Goal: Information Seeking & Learning: Learn about a topic

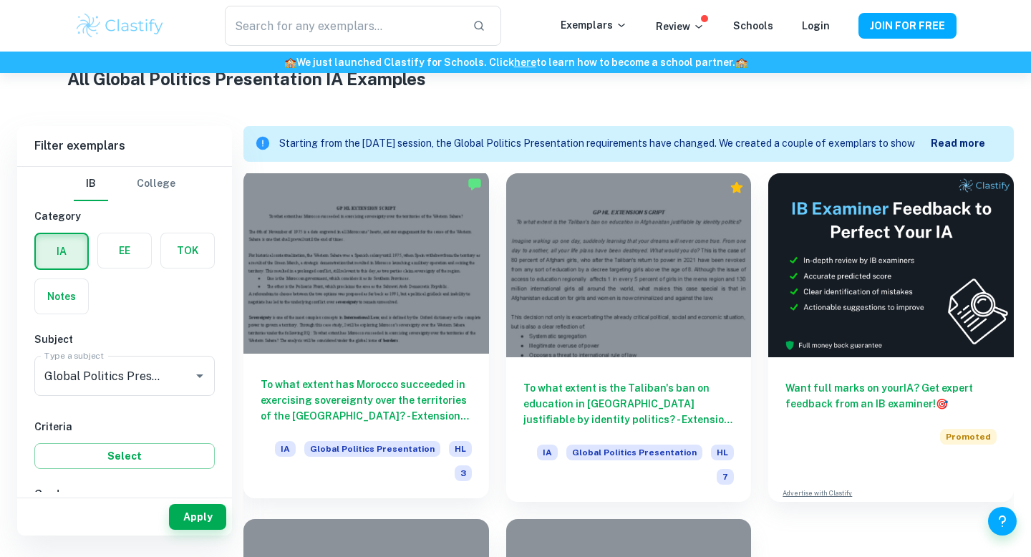
scroll to position [391, 0]
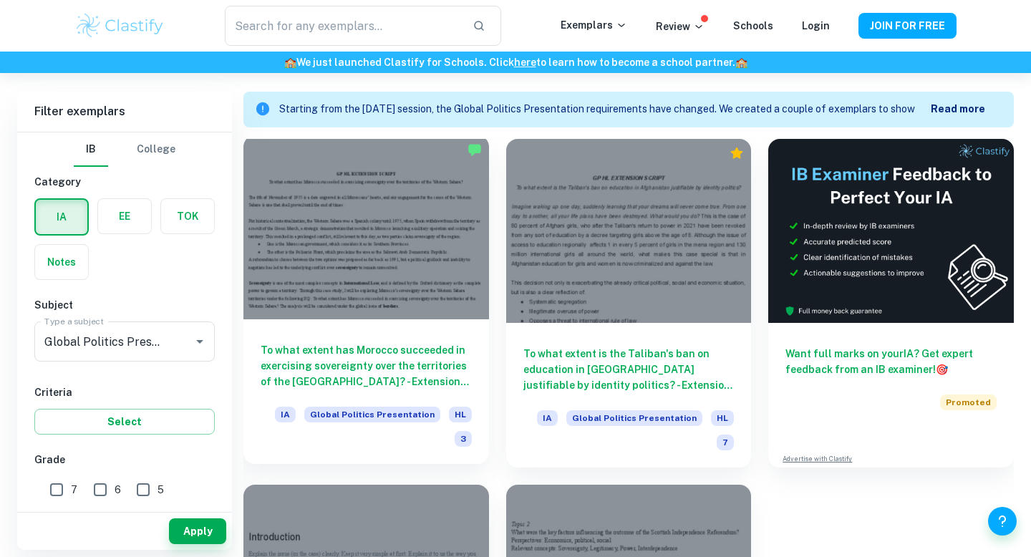
click at [441, 324] on div "To what extent has Morocco succeeded in exercising sovereignty over the territo…" at bounding box center [367, 391] width 246 height 145
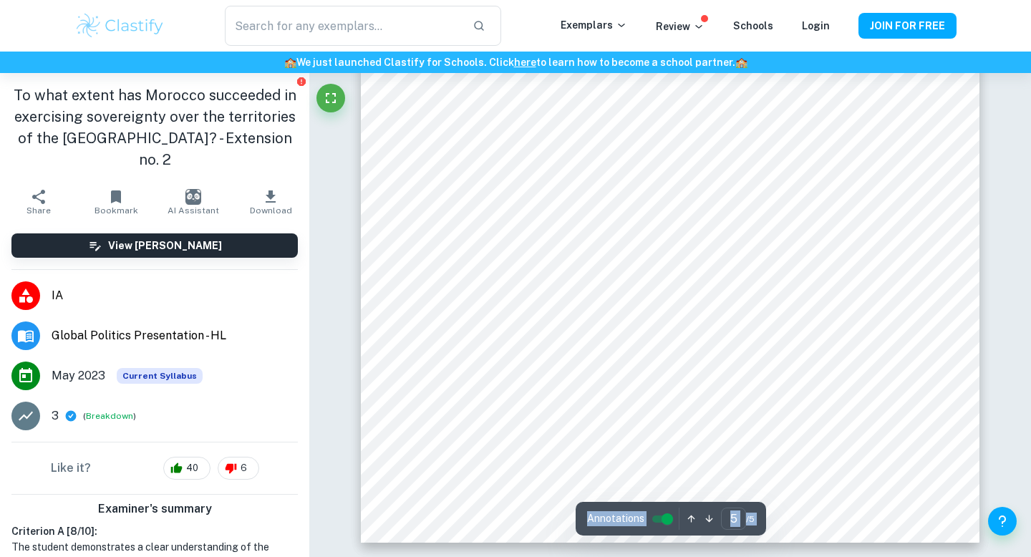
scroll to position [3231, 0]
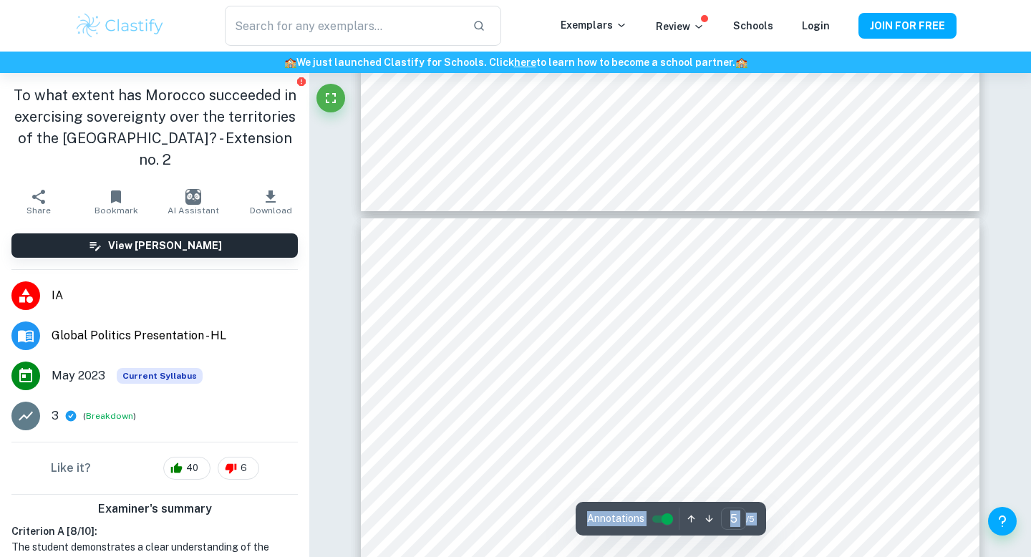
type input "4"
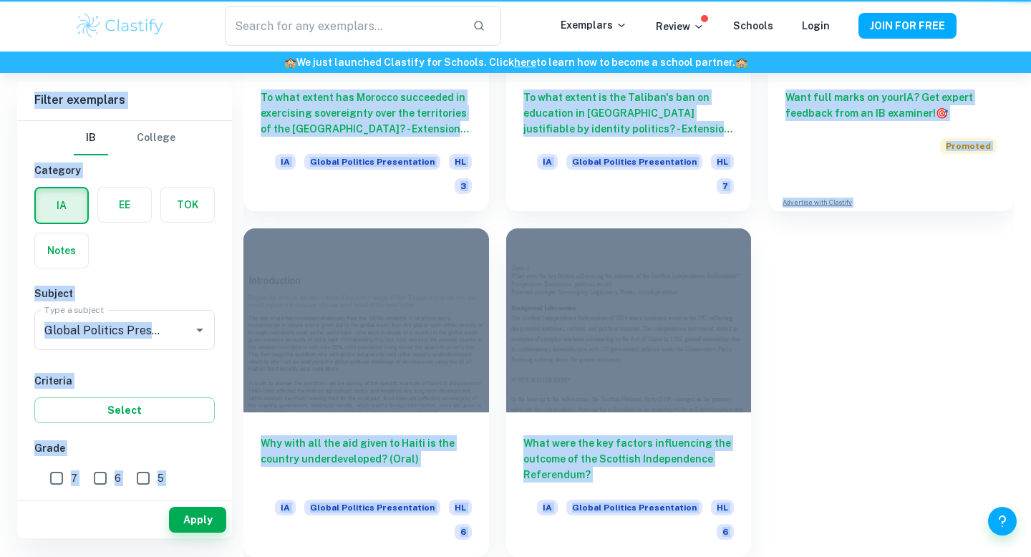
scroll to position [391, 0]
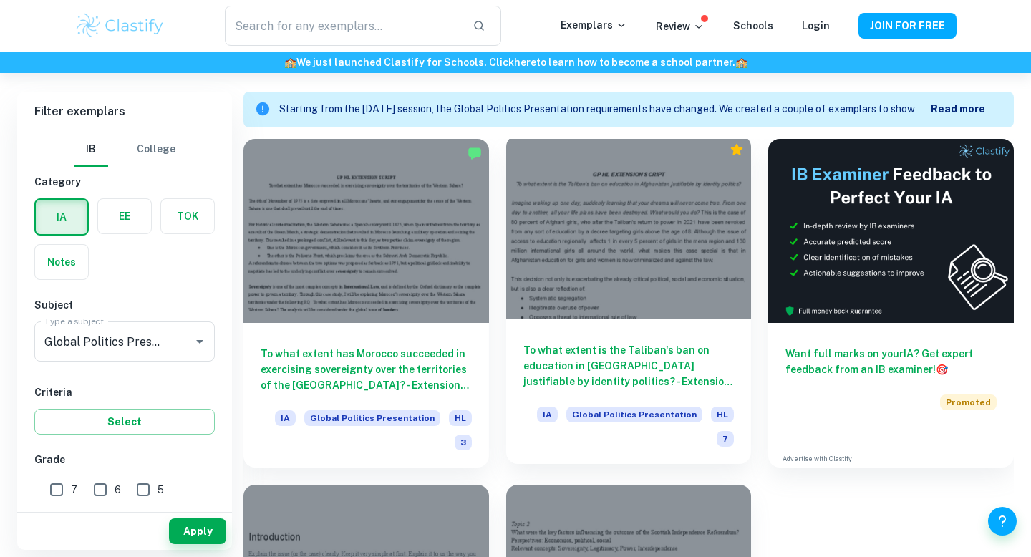
click at [620, 355] on h6 "To what extent is the Taliban's ban on education in [GEOGRAPHIC_DATA] justifiab…" at bounding box center [629, 365] width 211 height 47
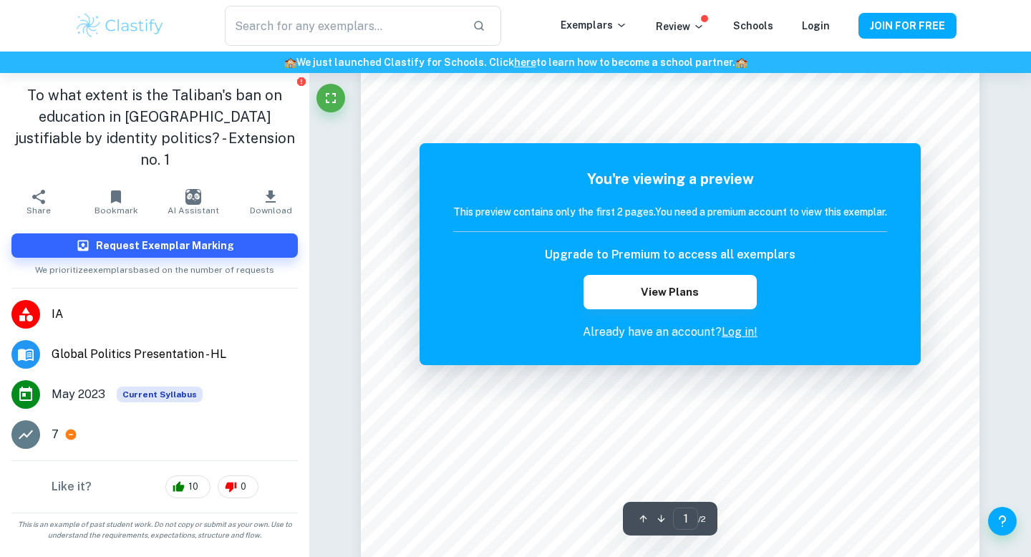
scroll to position [67, 0]
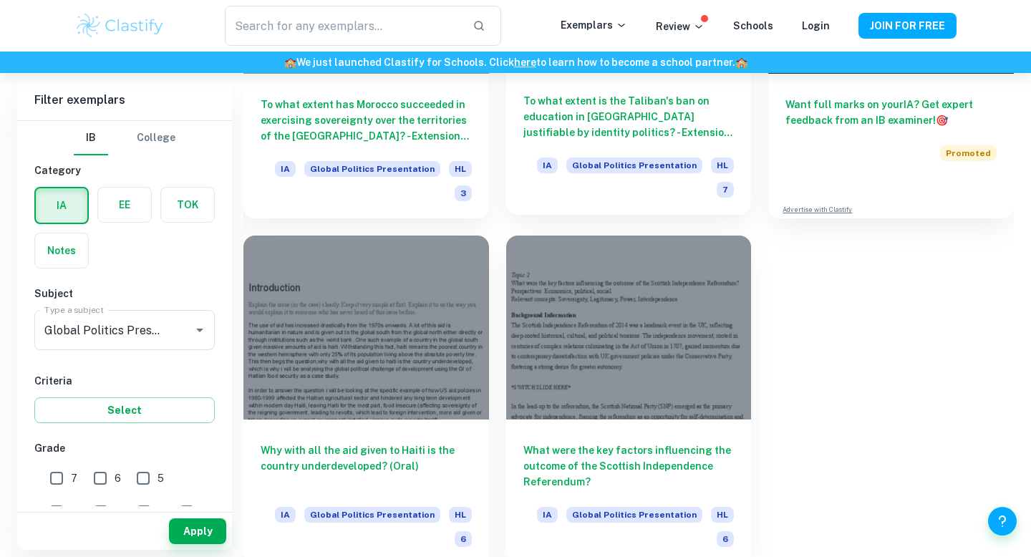
scroll to position [644, 0]
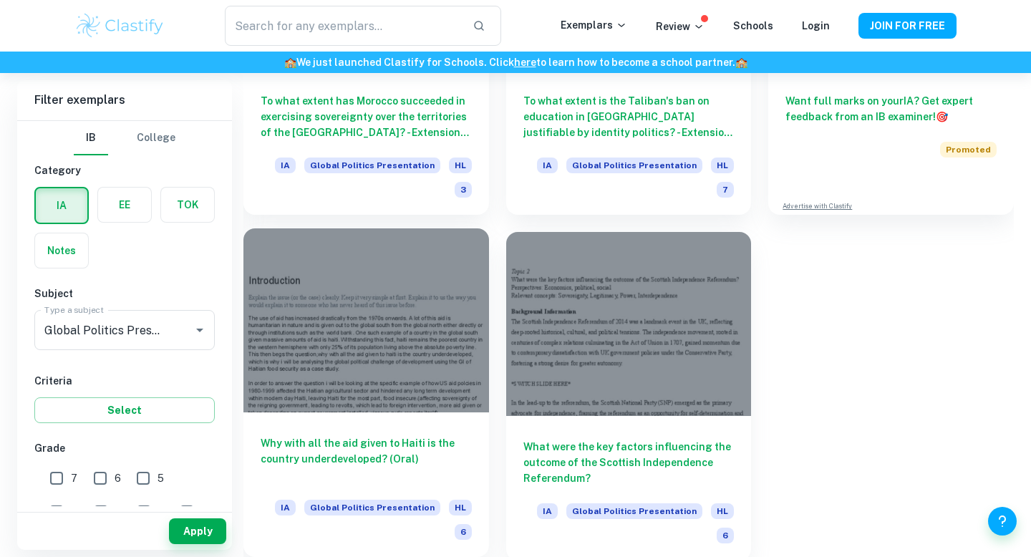
click at [417, 398] on div at bounding box center [367, 321] width 246 height 184
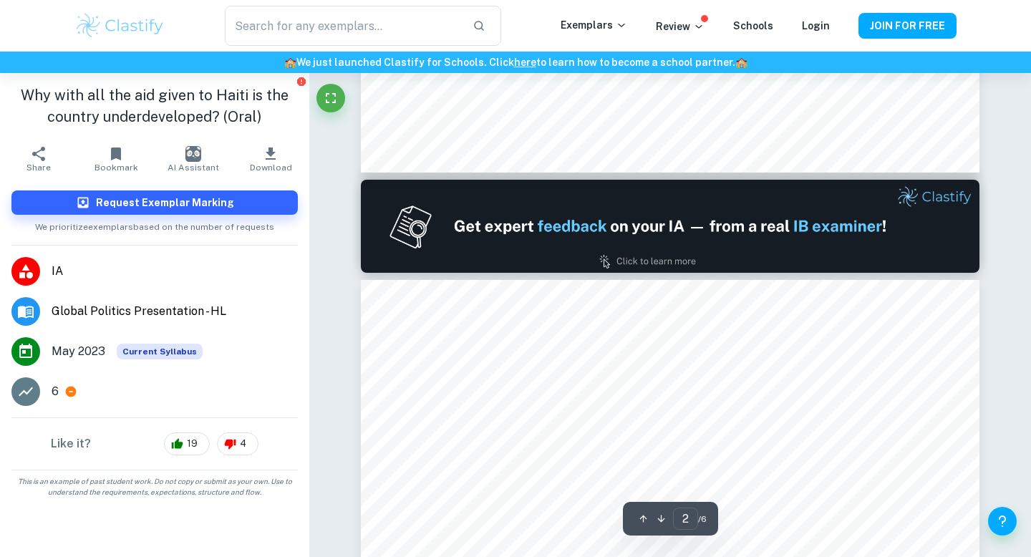
type input "1"
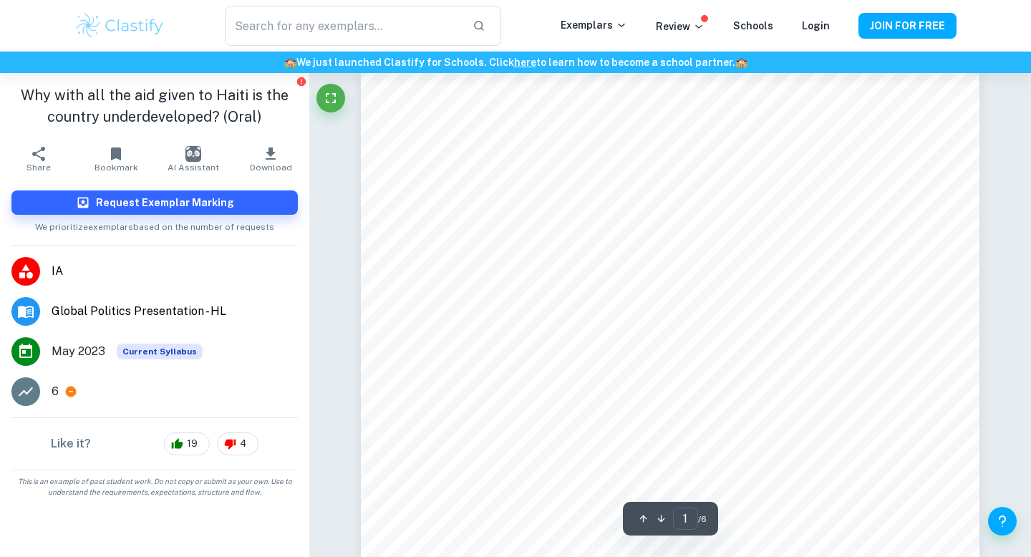
scroll to position [24, 0]
